Goal: Task Accomplishment & Management: Complete application form

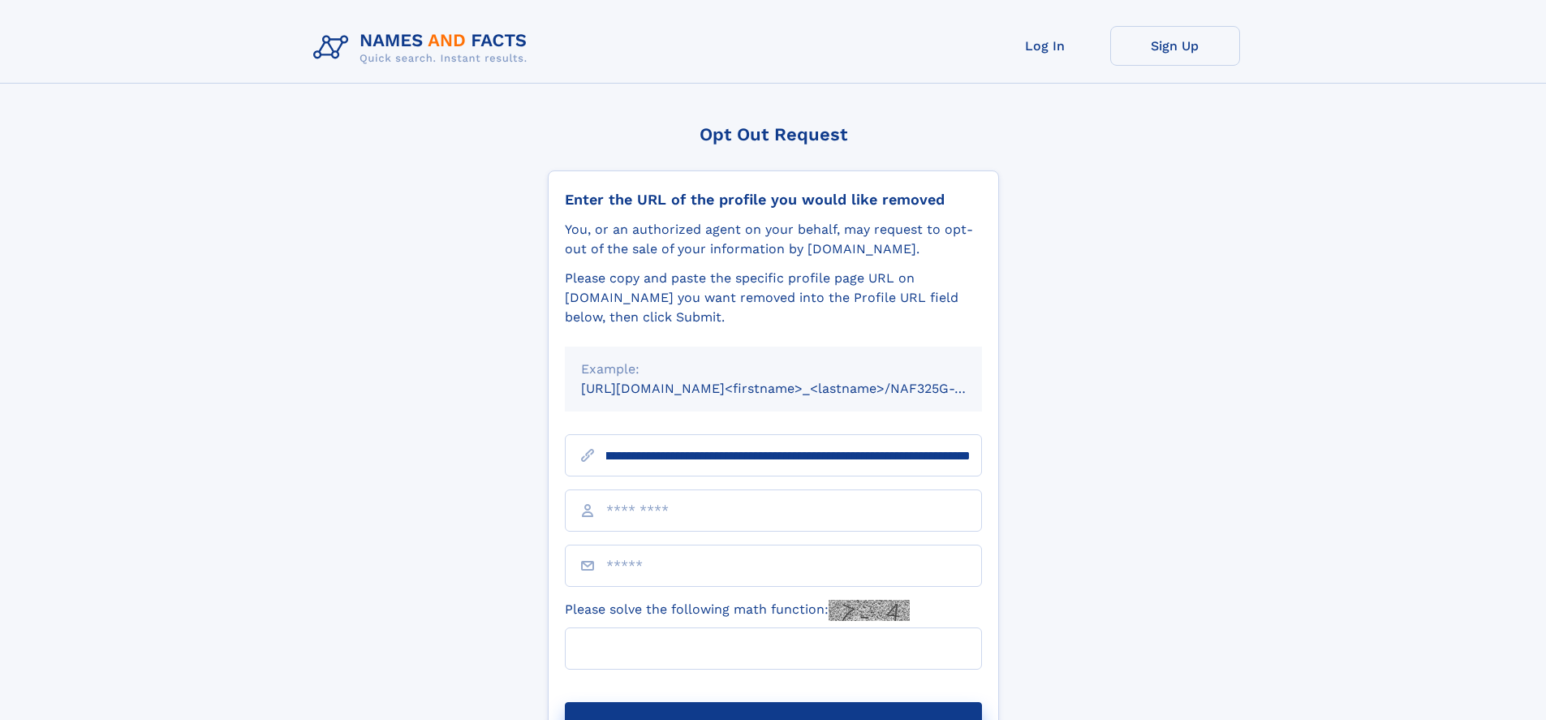
scroll to position [0, 183]
type input "**********"
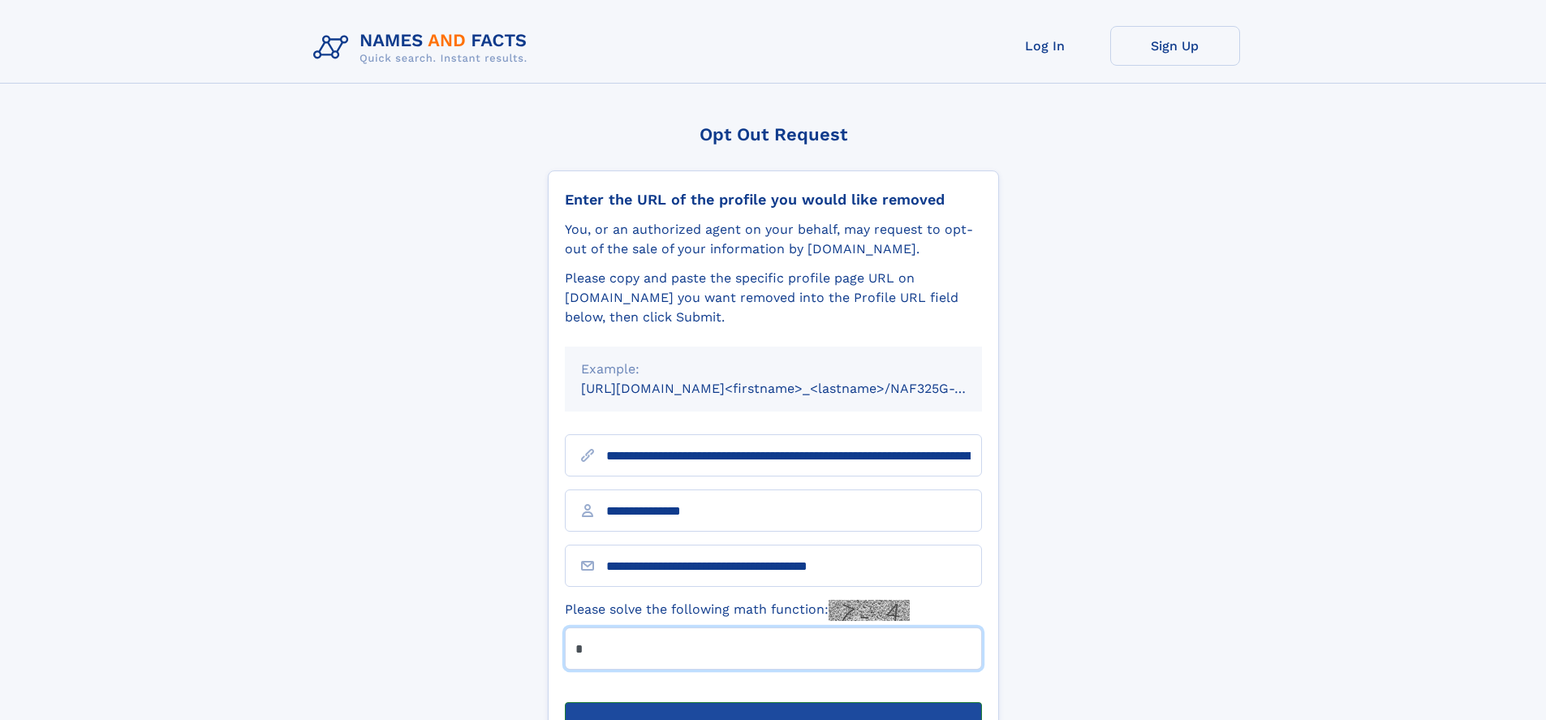
type input "*"
click at [772, 702] on button "Submit Opt Out Request" at bounding box center [773, 728] width 417 height 52
